Goal: Check status: Check status

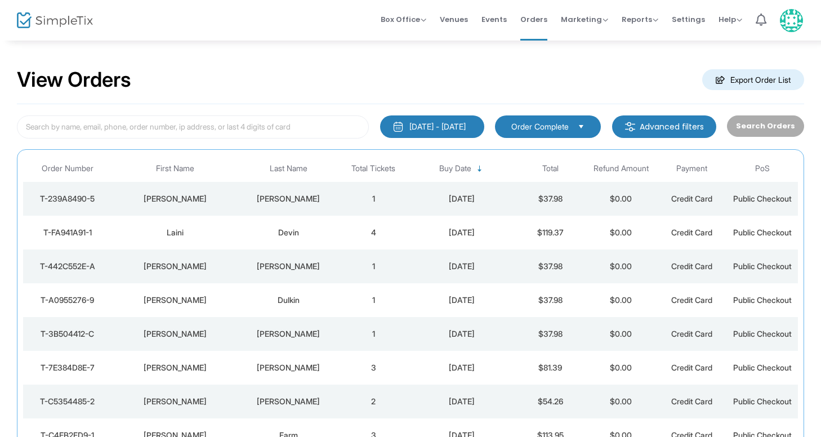
click at [287, 196] on div "[PERSON_NAME]" at bounding box center [287, 198] width 93 height 11
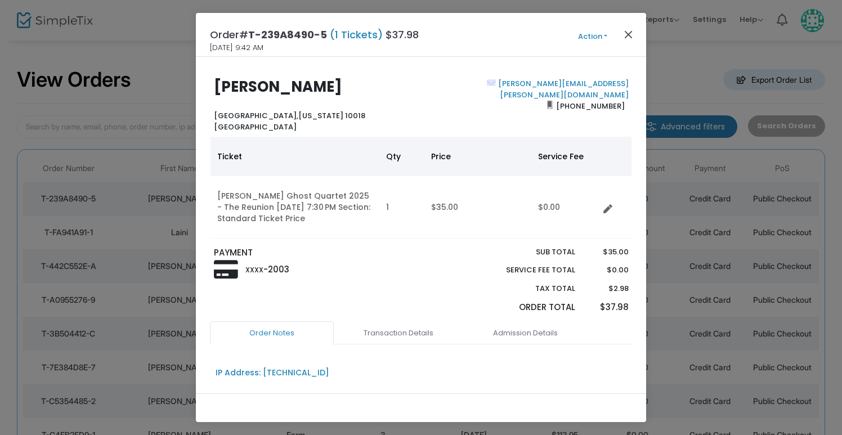
click at [629, 34] on button "Close" at bounding box center [628, 34] width 15 height 15
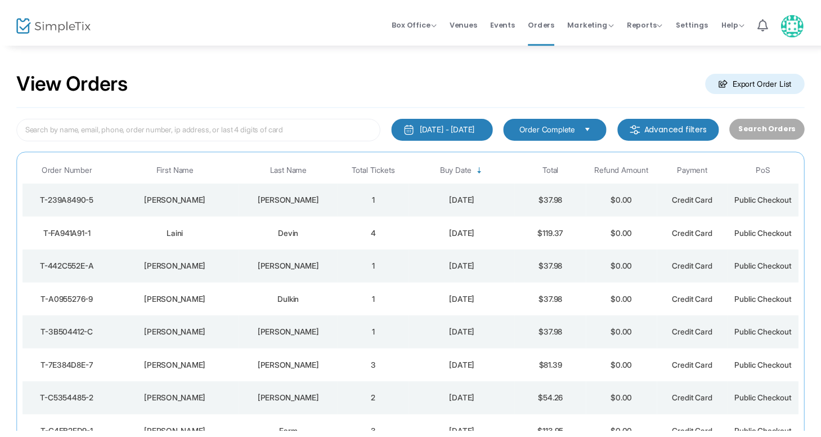
scroll to position [16, 0]
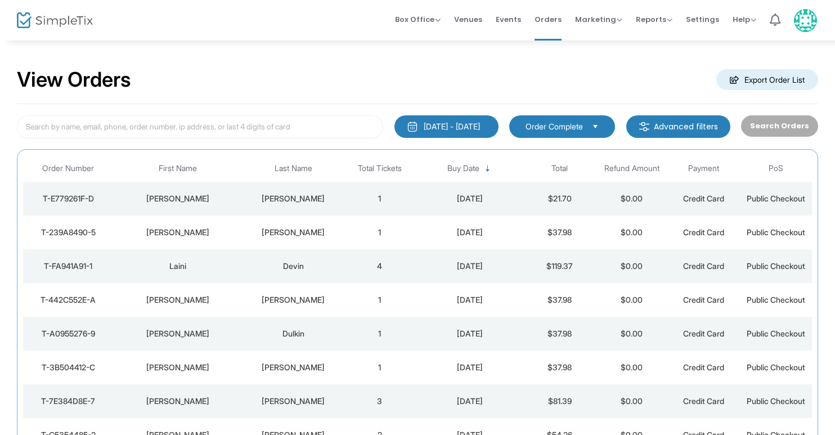
click at [295, 196] on div "[PERSON_NAME]" at bounding box center [292, 198] width 95 height 11
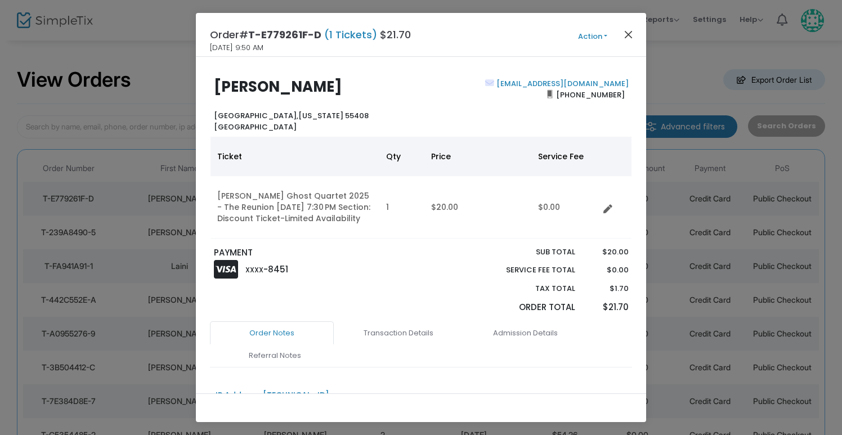
click at [635, 33] on button "Close" at bounding box center [628, 34] width 15 height 15
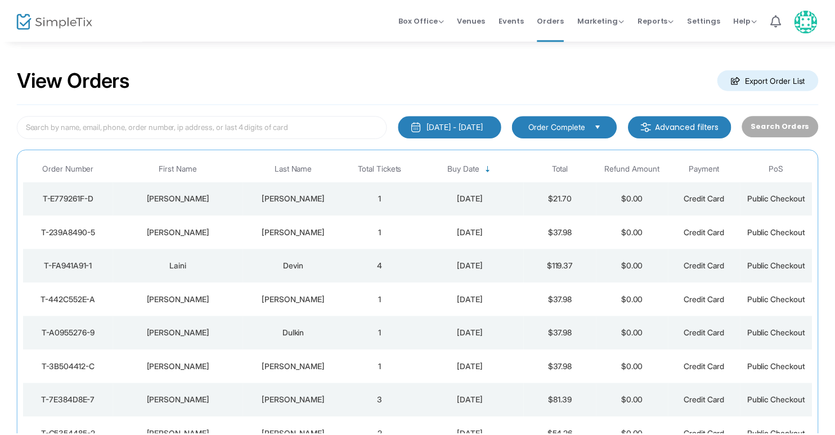
scroll to position [16, 0]
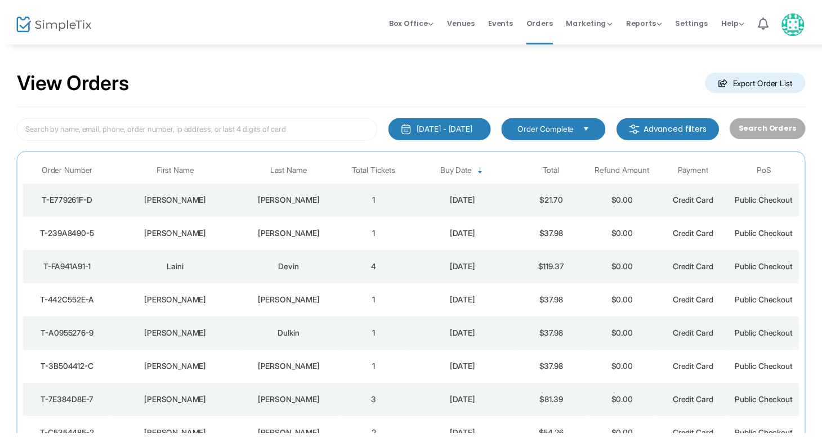
scroll to position [16, 0]
